Goal: Information Seeking & Learning: Learn about a topic

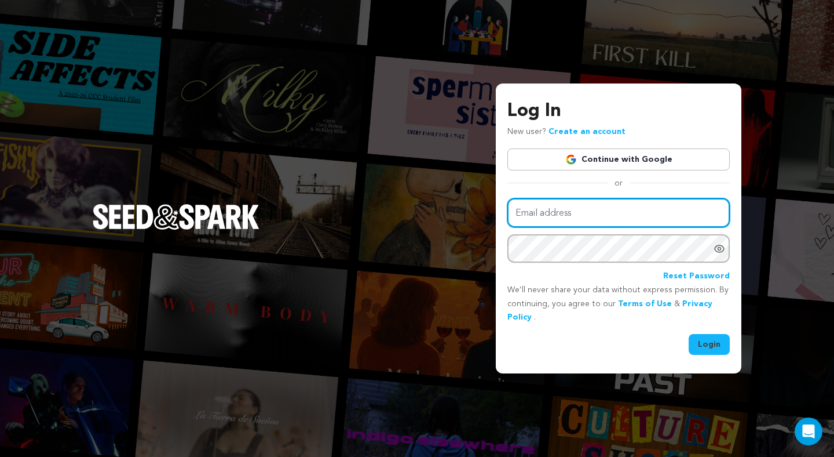
type input "contact@sophiaflot-warner.com"
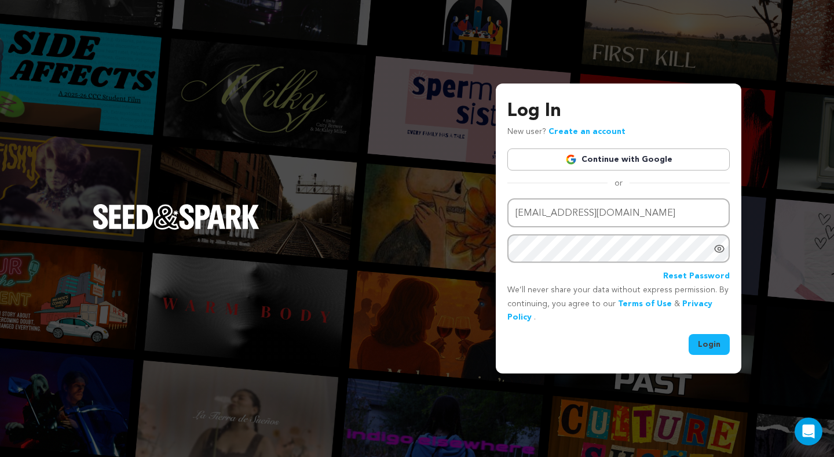
click at [710, 346] on button "Login" at bounding box center [709, 344] width 41 height 21
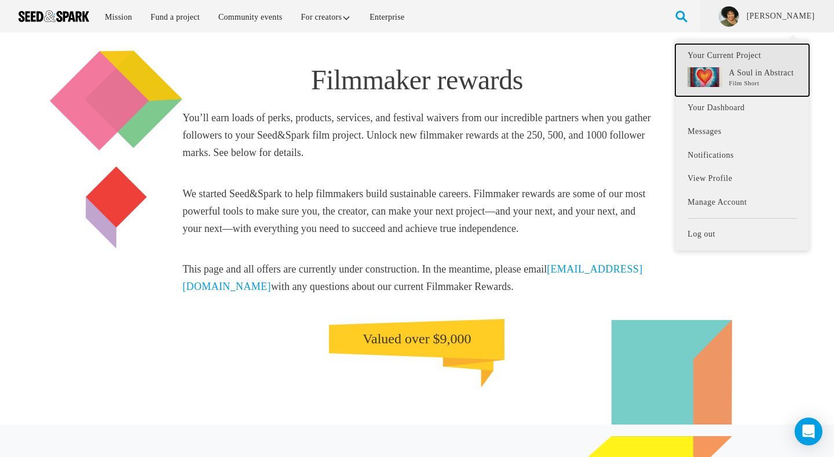
click at [742, 77] on div "A Soul in Abstract Film Short" at bounding box center [742, 78] width 109 height 23
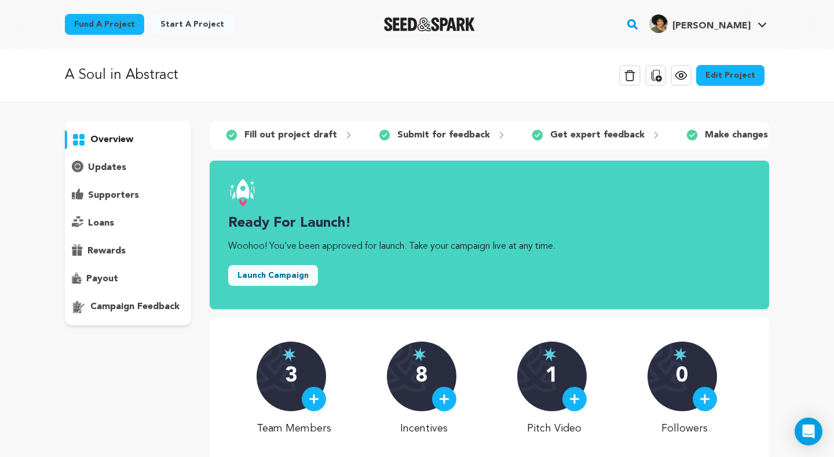
click at [110, 136] on p "overview" at bounding box center [111, 140] width 43 height 14
click at [686, 71] on icon at bounding box center [681, 75] width 11 height 8
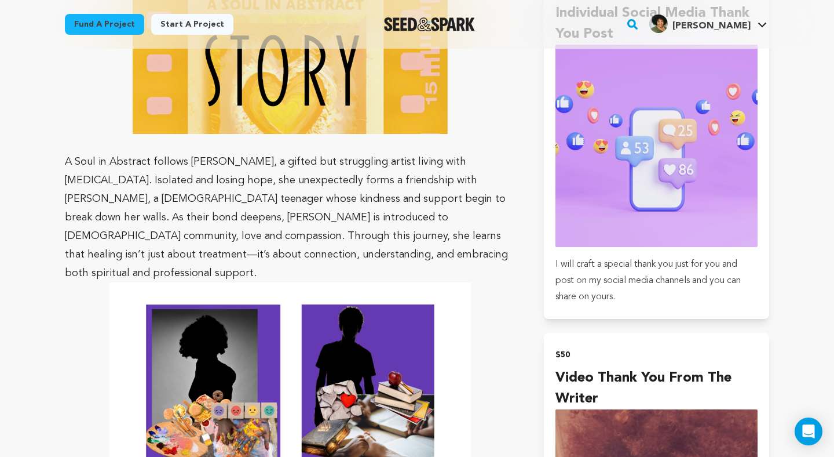
scroll to position [1085, 0]
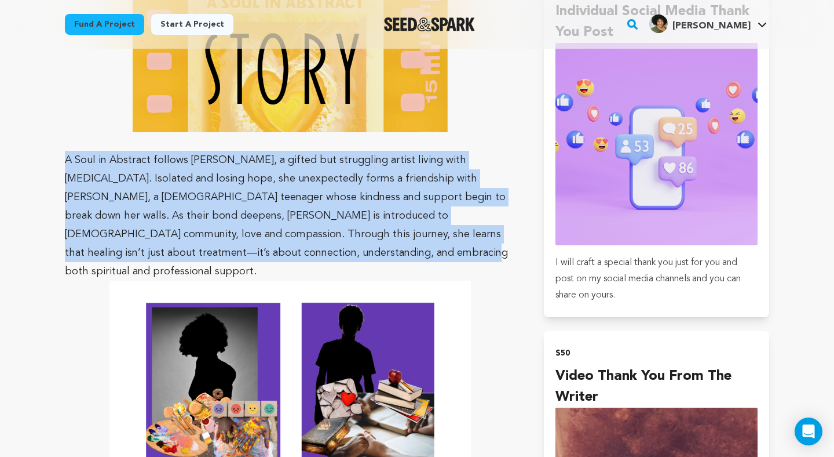
drag, startPoint x: 65, startPoint y: 140, endPoint x: 225, endPoint y: 238, distance: 187.2
click at [225, 238] on p "A Soul in Abstract follows [PERSON_NAME], a gifted but struggling artist living…" at bounding box center [290, 216] width 451 height 130
copy p "A Soul in Abstract follows [PERSON_NAME], a gifted but struggling artist living…"
